Goal: Information Seeking & Learning: Learn about a topic

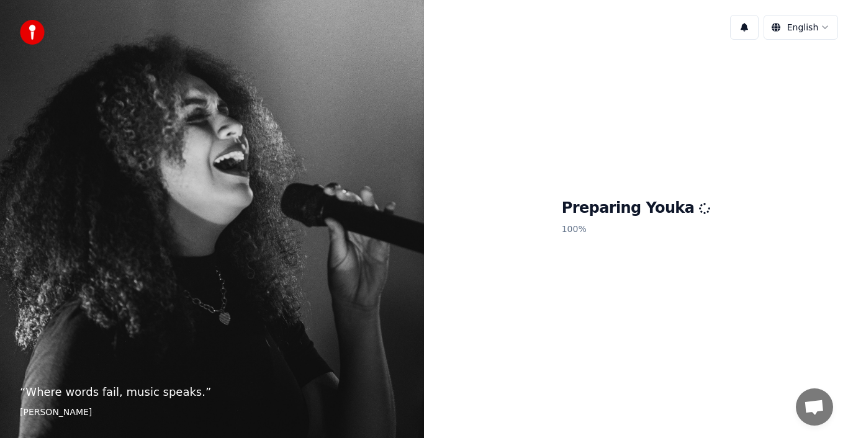
scroll to position [16, 0]
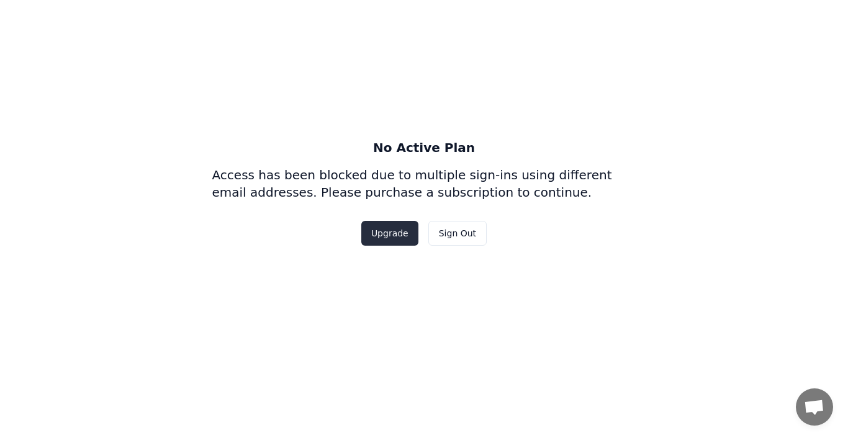
click at [395, 232] on button "Upgrade" at bounding box center [389, 233] width 57 height 25
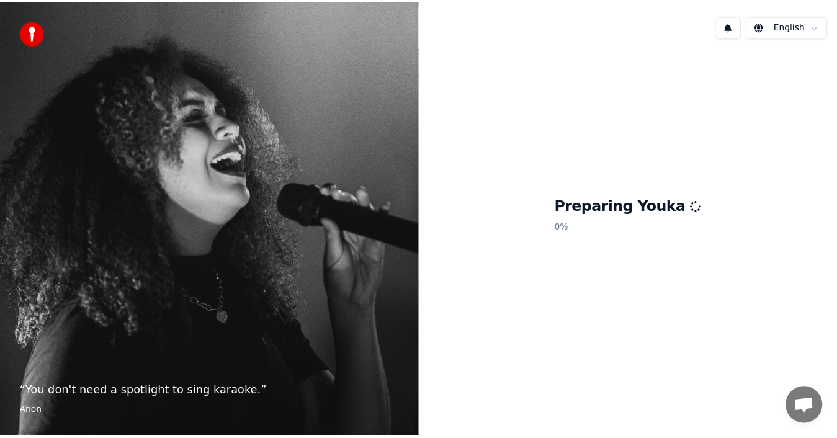
scroll to position [16, 0]
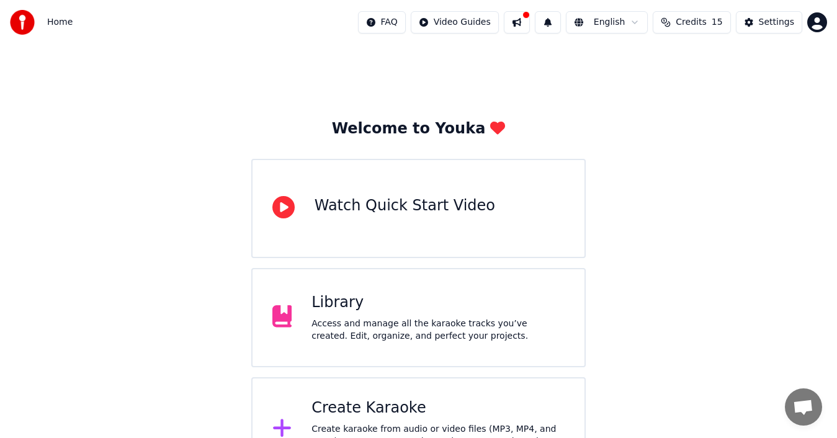
click at [683, 17] on span "Credits" at bounding box center [691, 22] width 30 height 12
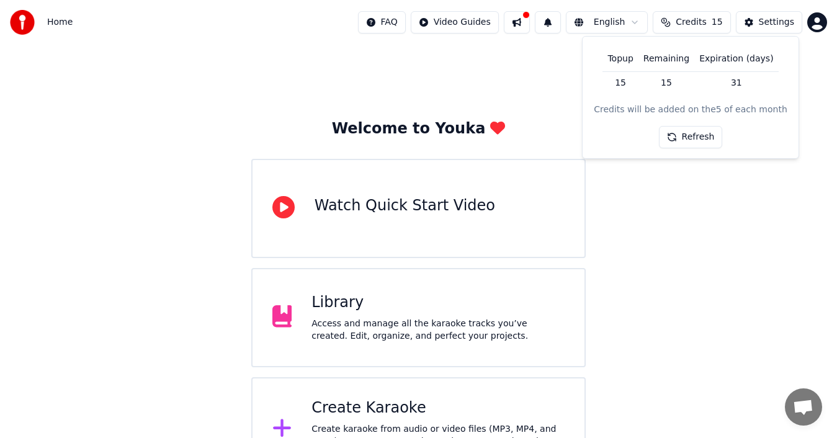
click at [683, 17] on span "Credits" at bounding box center [691, 22] width 30 height 12
click at [641, 210] on div "Welcome to Youka Watch Quick Start Video Library Access and manage all the kara…" at bounding box center [418, 336] width 837 height 583
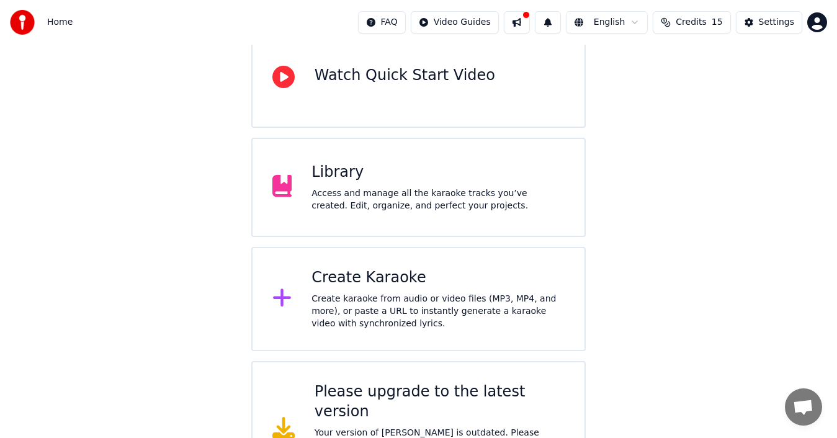
scroll to position [158, 0]
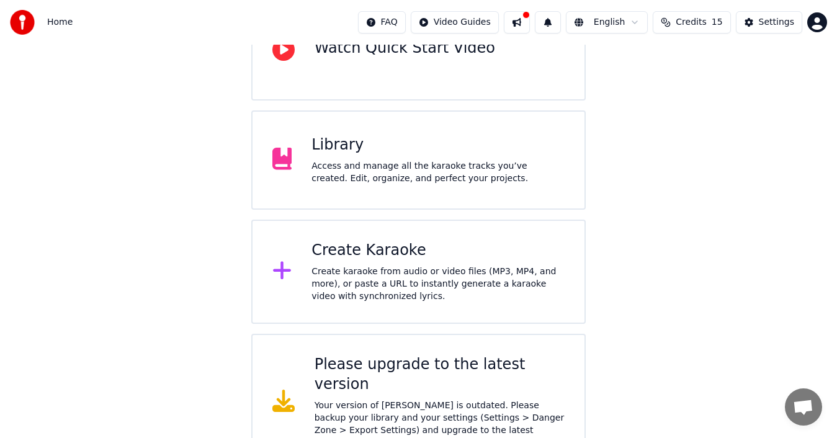
click at [430, 274] on div "Create karaoke from audio or video files (MP3, MP4, and more), or paste a URL t…" at bounding box center [438, 284] width 253 height 37
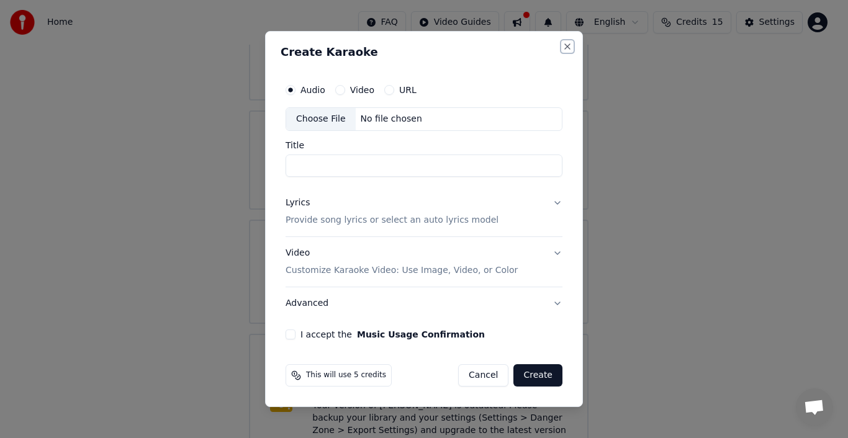
click at [565, 47] on button "Close" at bounding box center [567, 47] width 10 height 10
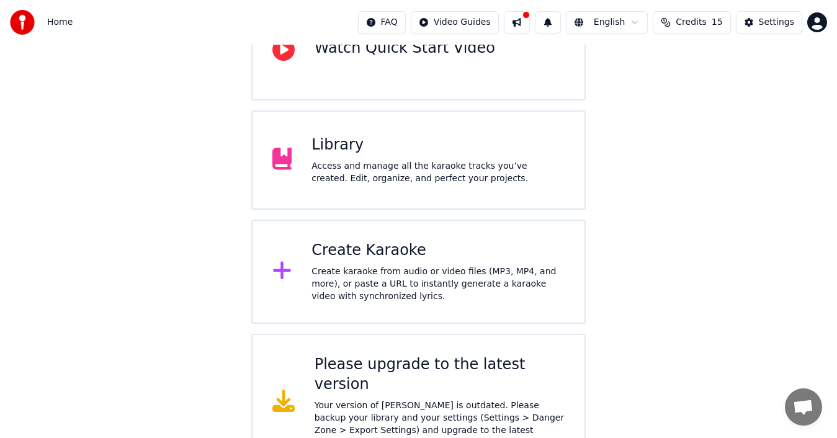
click at [401, 365] on div "Please upgrade to the latest version" at bounding box center [440, 375] width 251 height 40
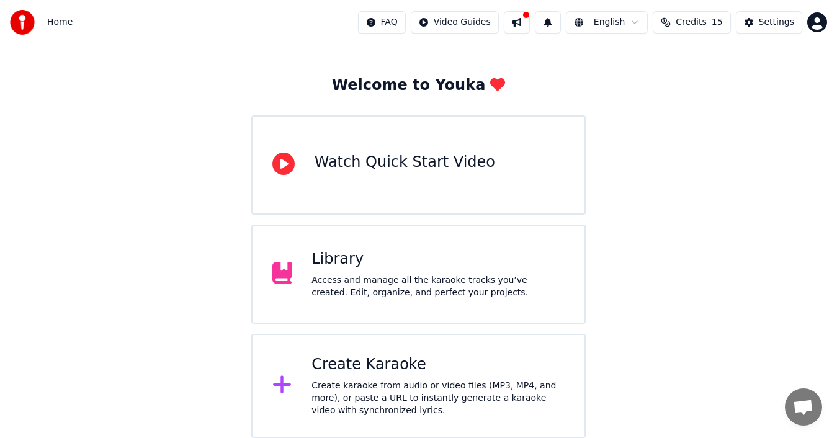
scroll to position [43, 0]
